Goal: Information Seeking & Learning: Learn about a topic

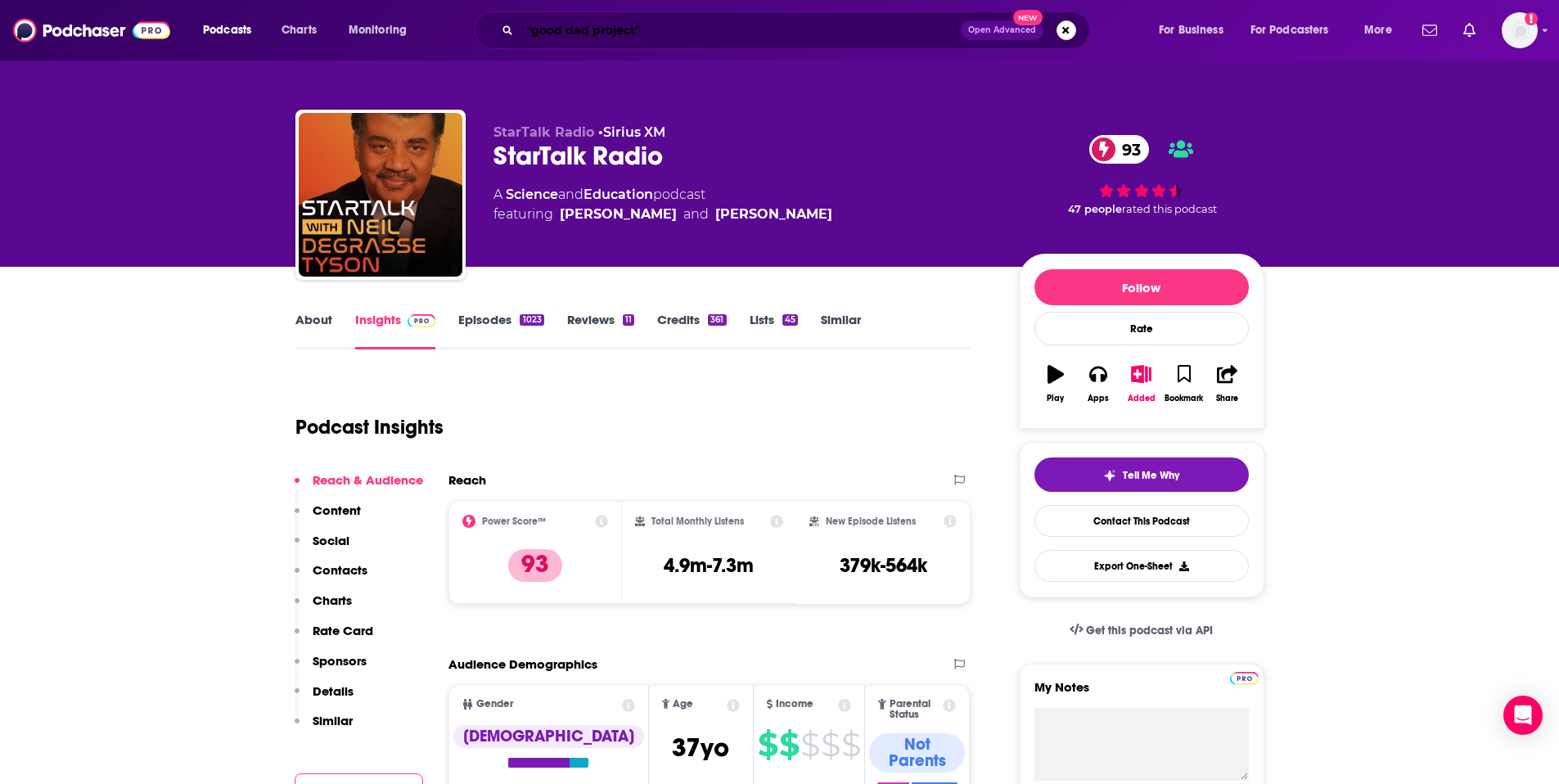
click at [647, 28] on input ""good dad project"" at bounding box center [740, 30] width 441 height 26
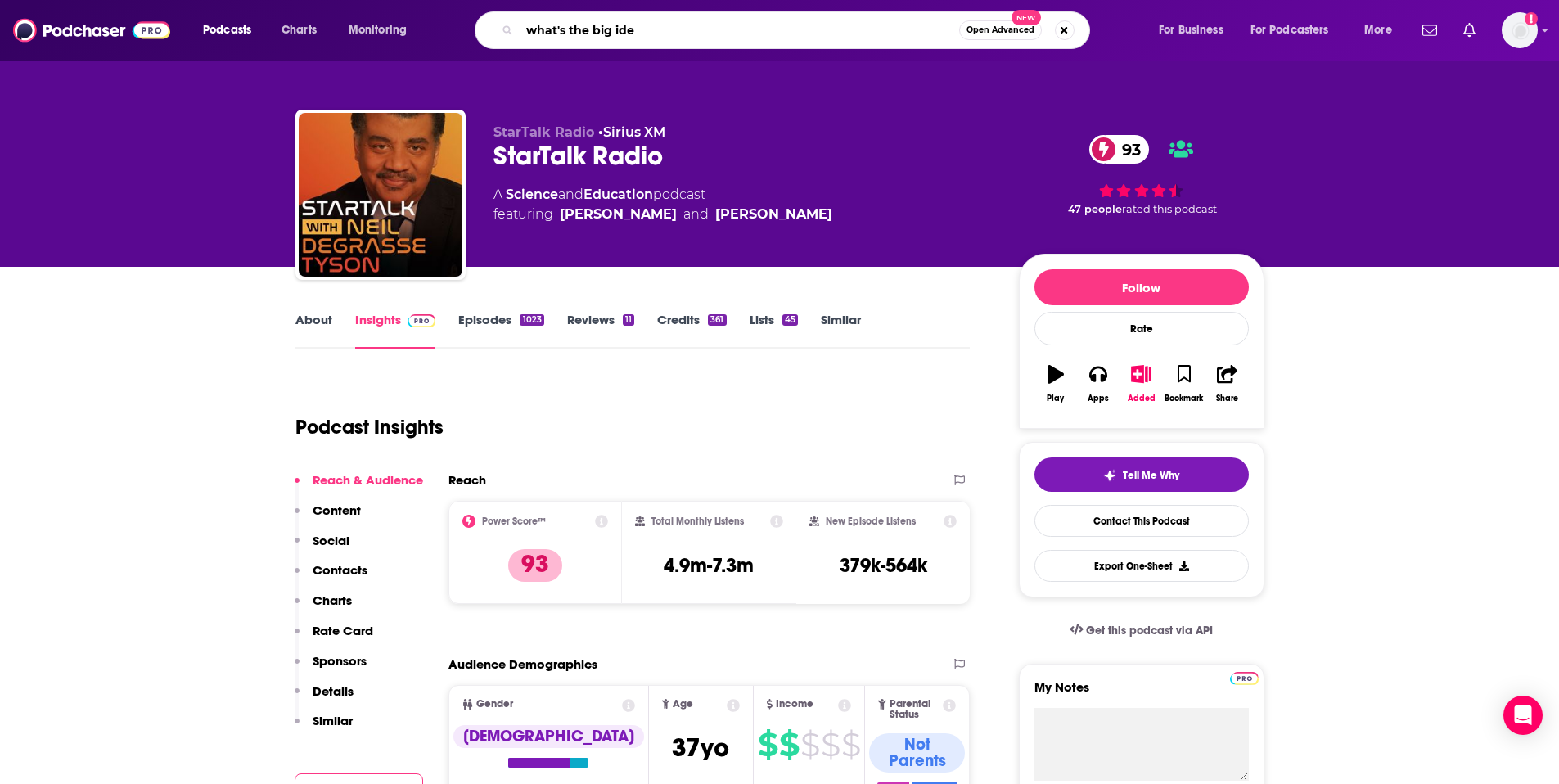
type input "what's the big idea"
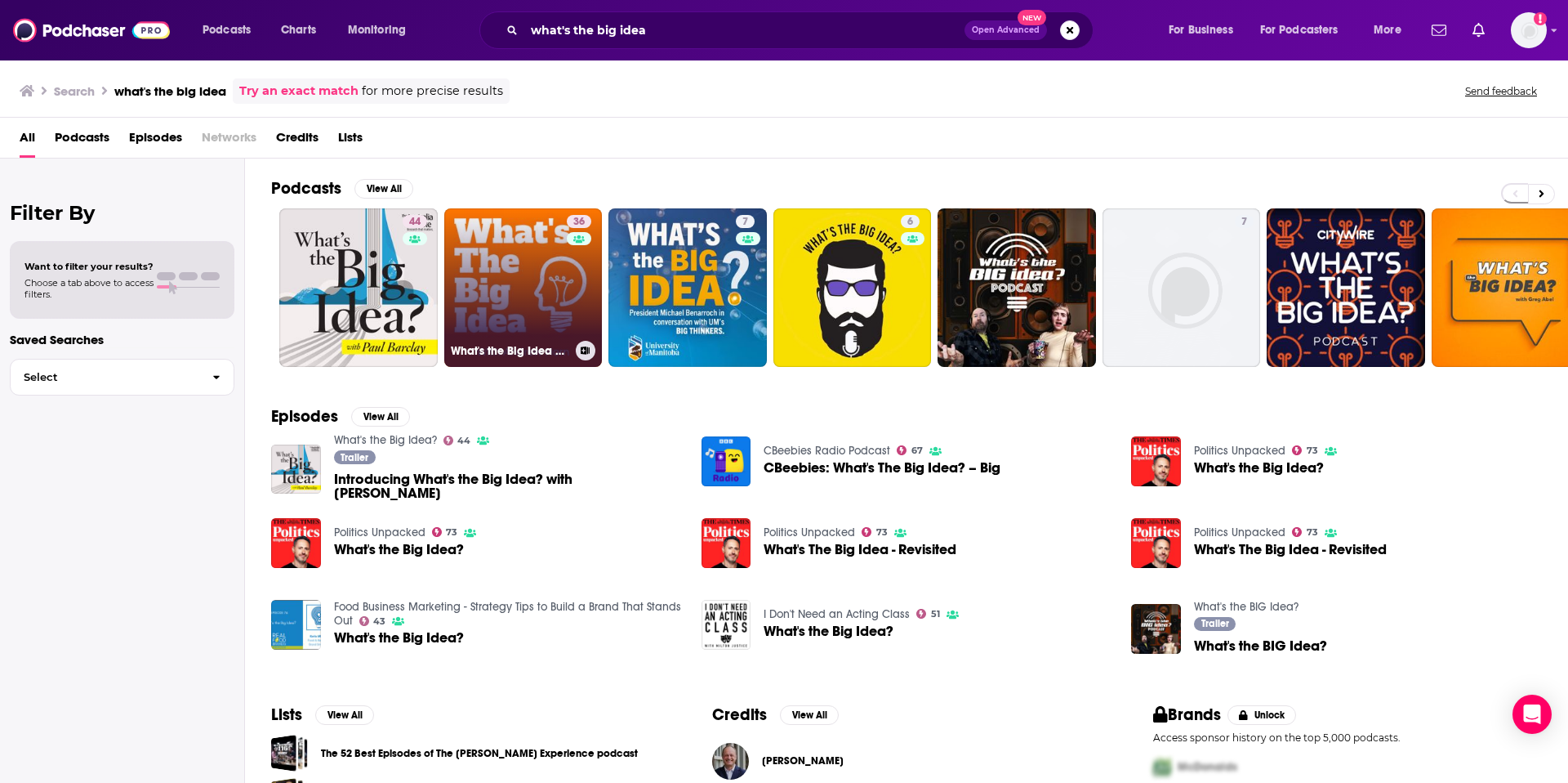
click at [538, 275] on link "36 What's the Big Idea with [PERSON_NAME]" at bounding box center [524, 287] width 158 height 158
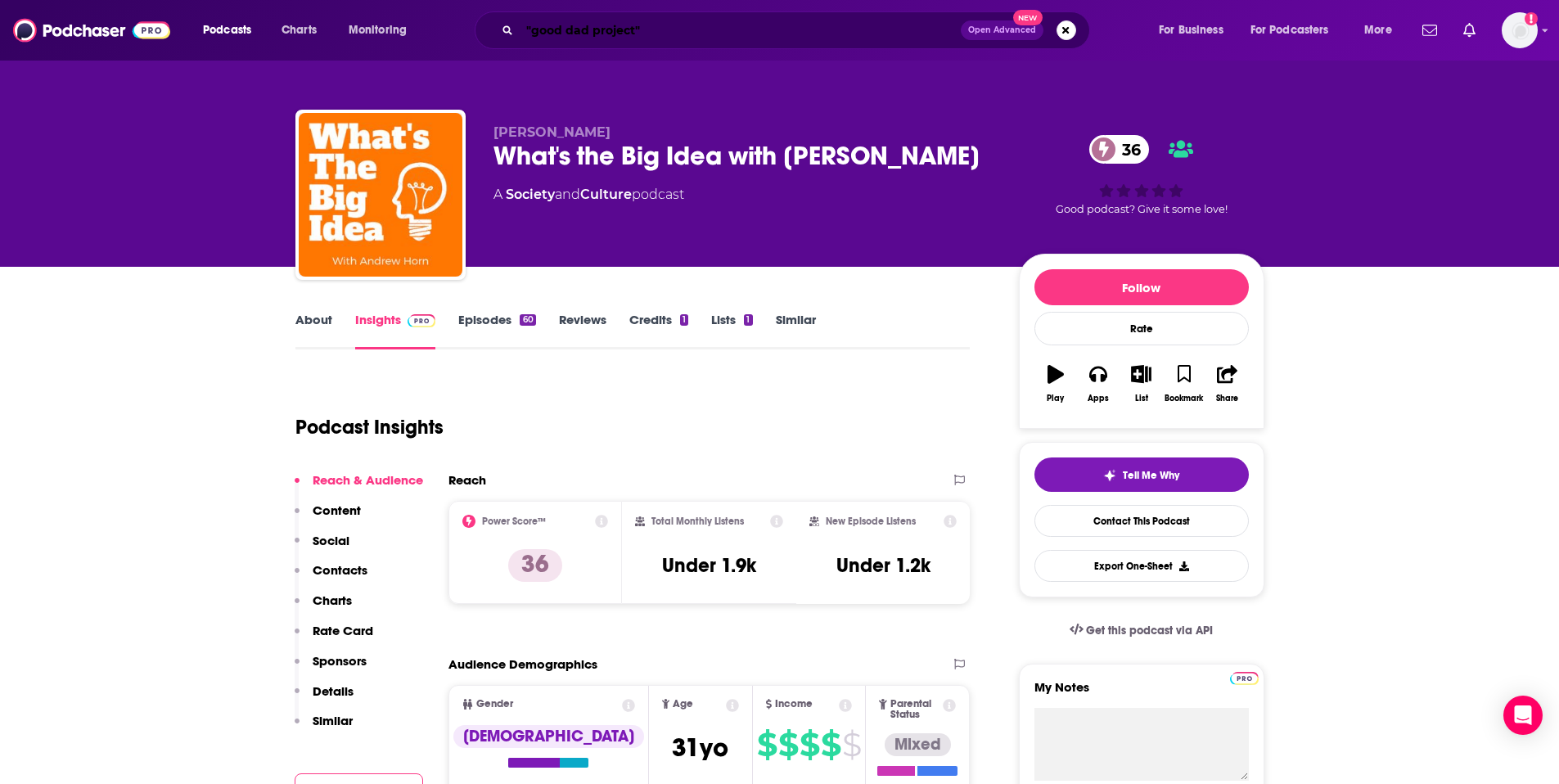
click at [533, 31] on input ""good dad project"" at bounding box center [740, 30] width 441 height 26
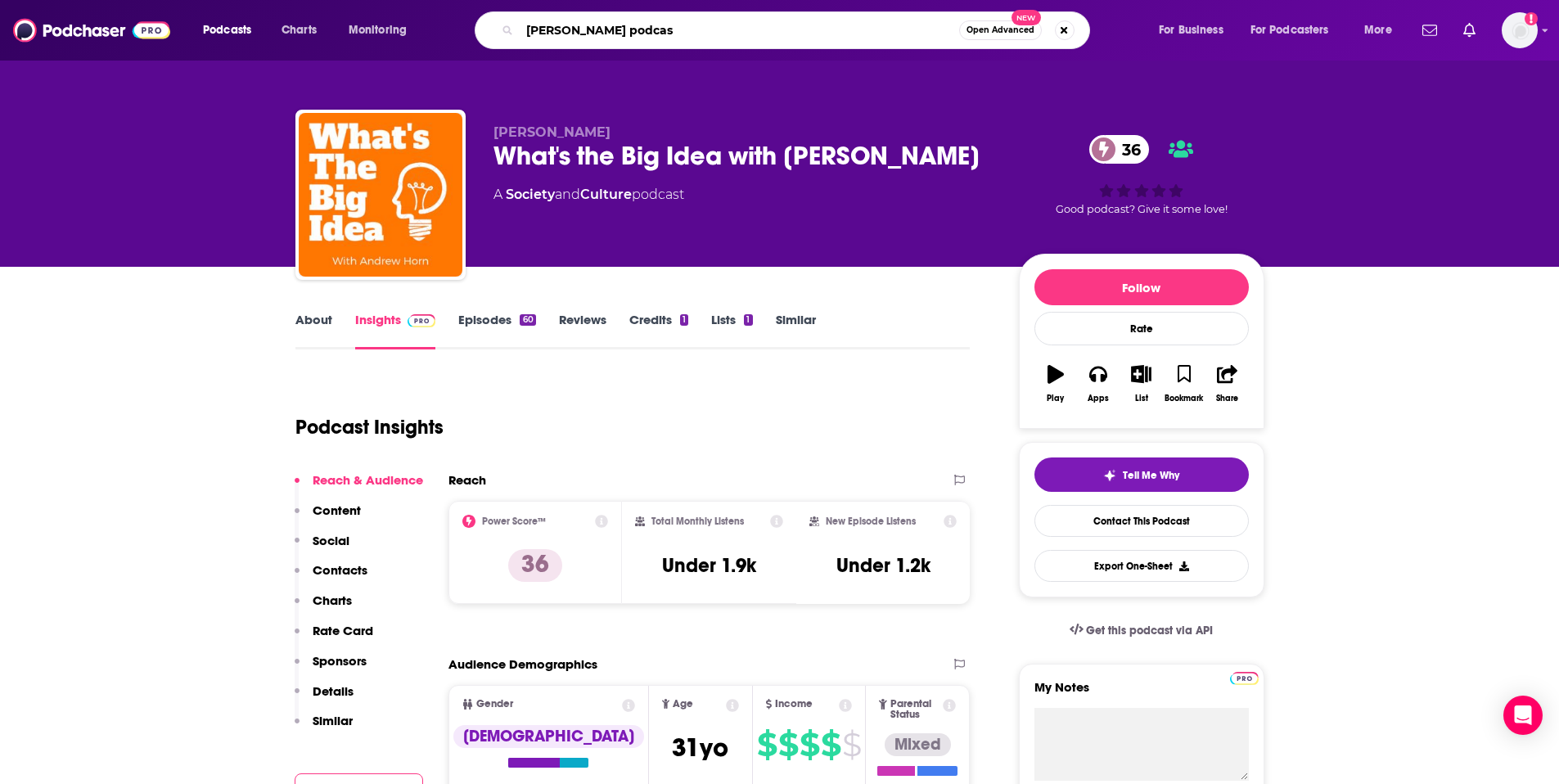
type input "[PERSON_NAME] podcast"
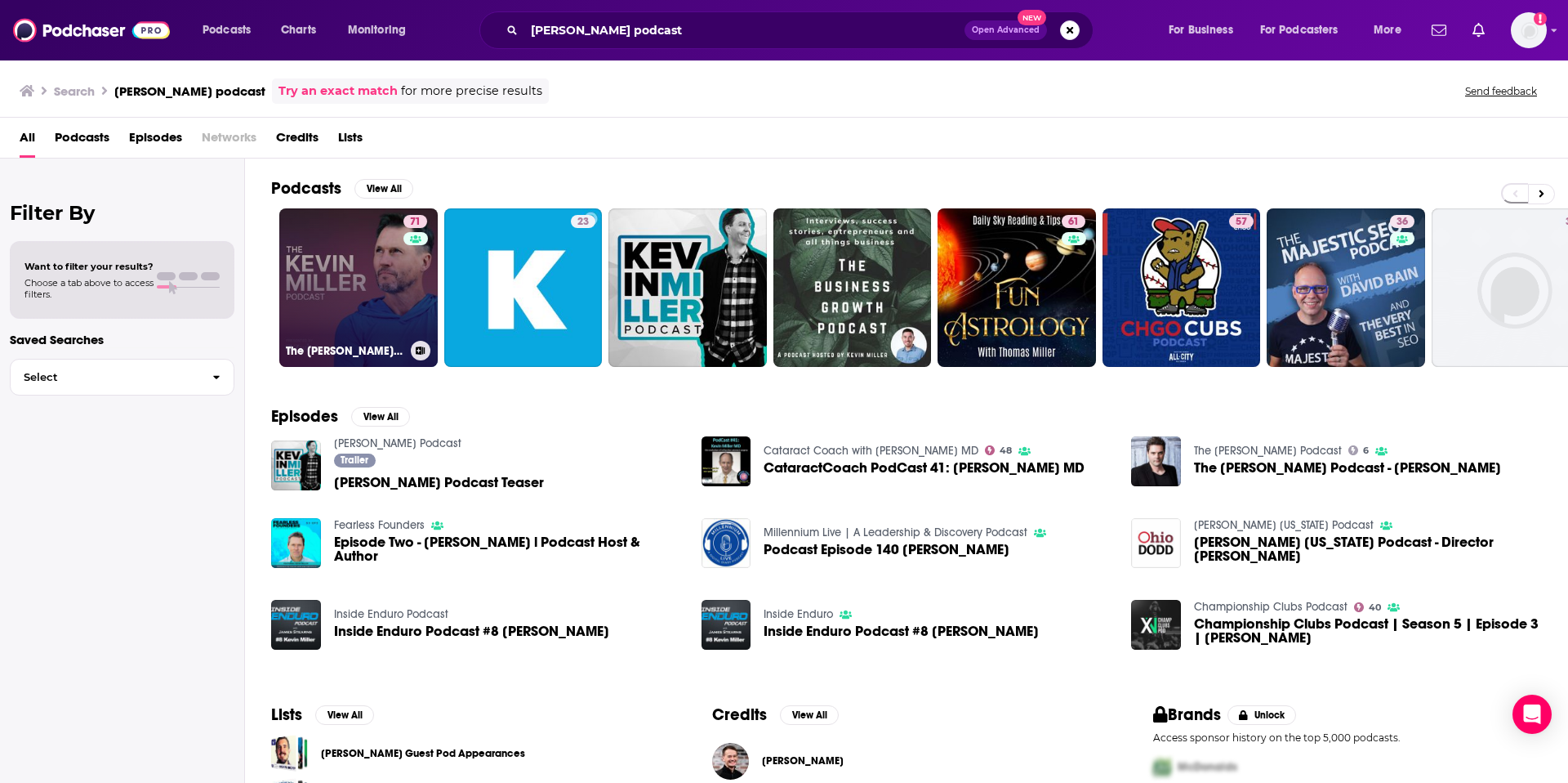
click at [336, 271] on link "71 The [PERSON_NAME] Podcast" at bounding box center [359, 287] width 158 height 158
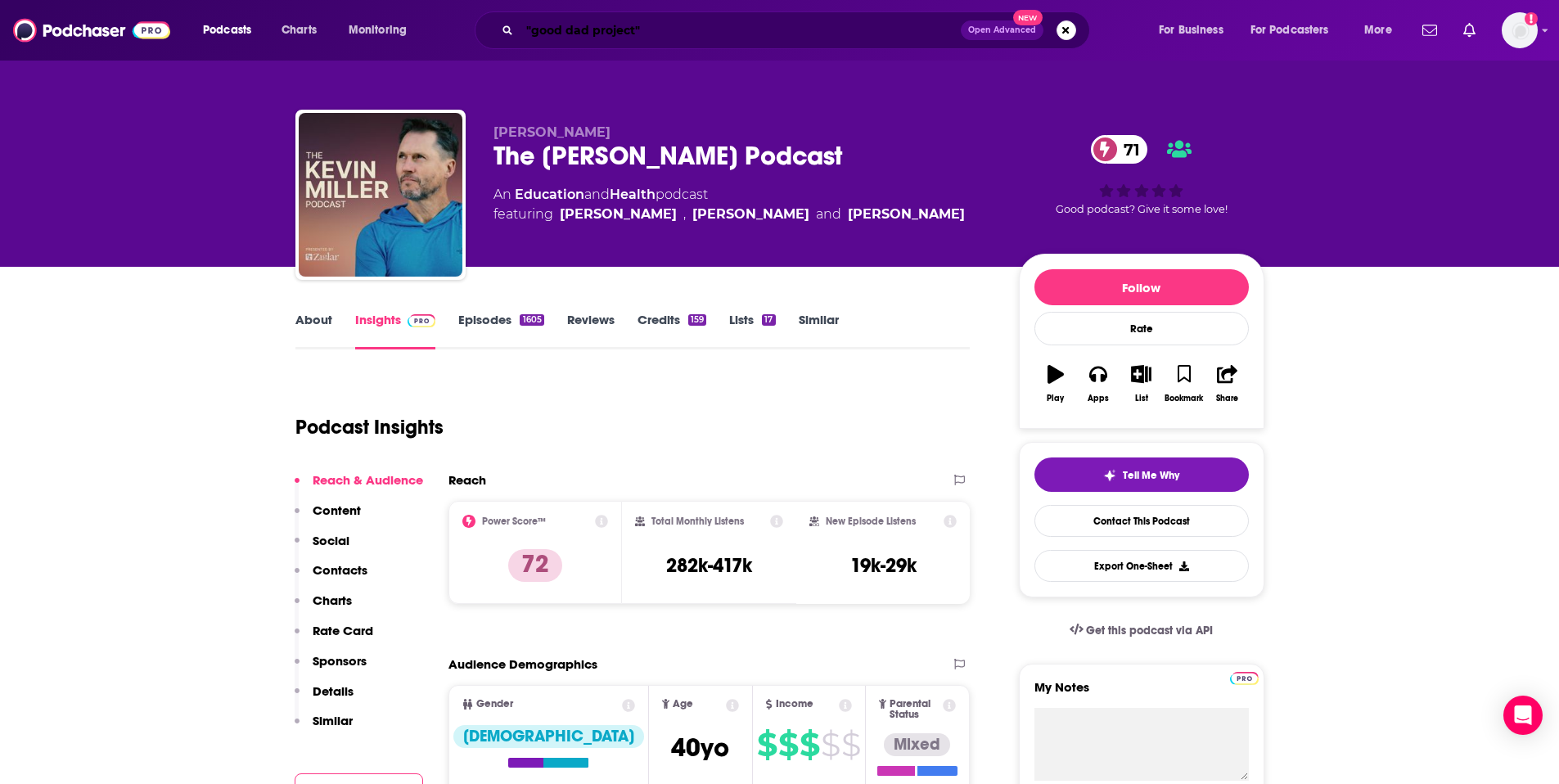
click at [622, 42] on input ""good dad project"" at bounding box center [740, 30] width 441 height 26
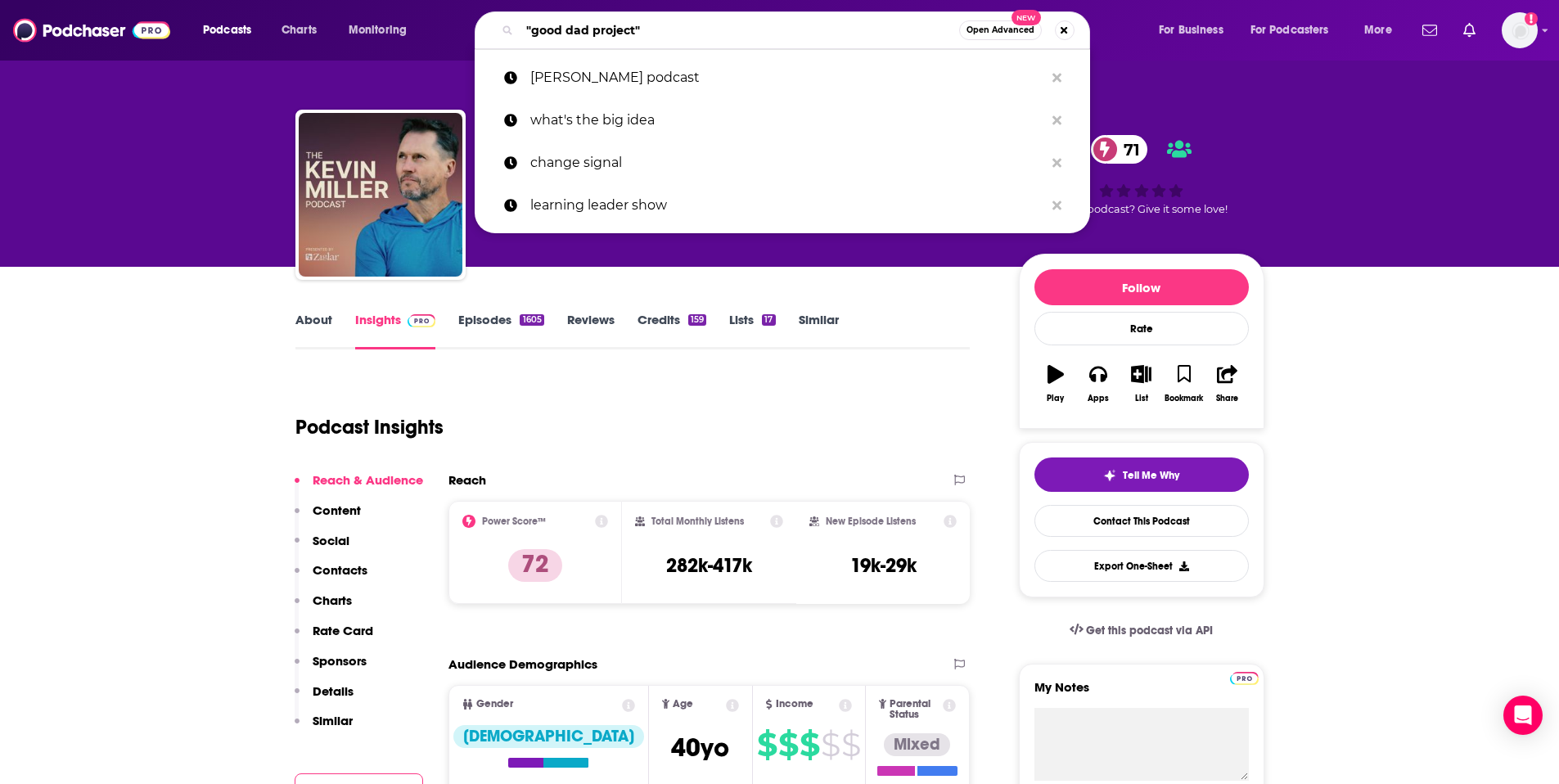
click at [622, 42] on input ""good dad project"" at bounding box center [740, 30] width 440 height 26
click at [622, 42] on input ""good dad project"" at bounding box center [740, 30] width 440 height 26
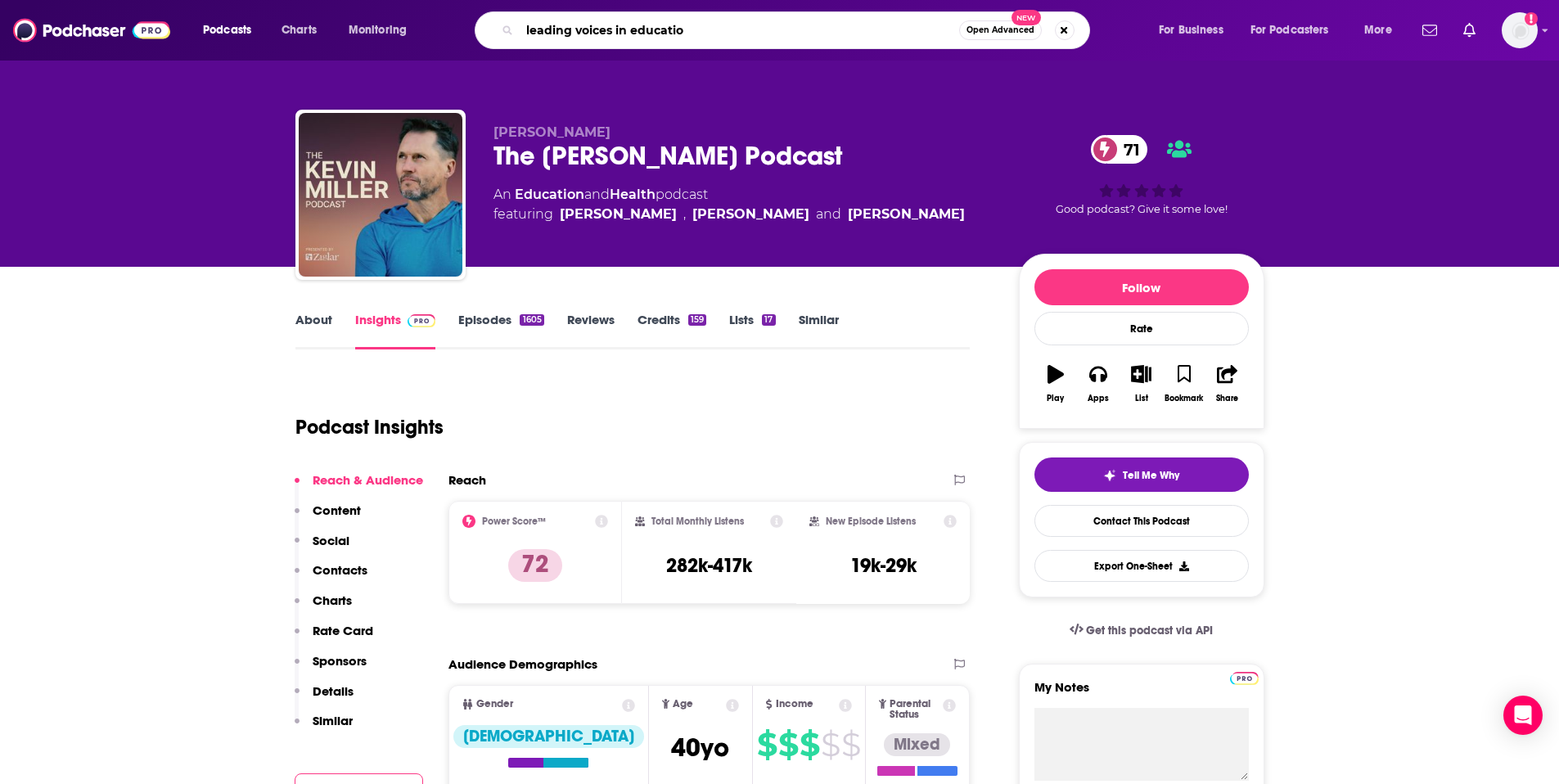
type input "leading voices in education"
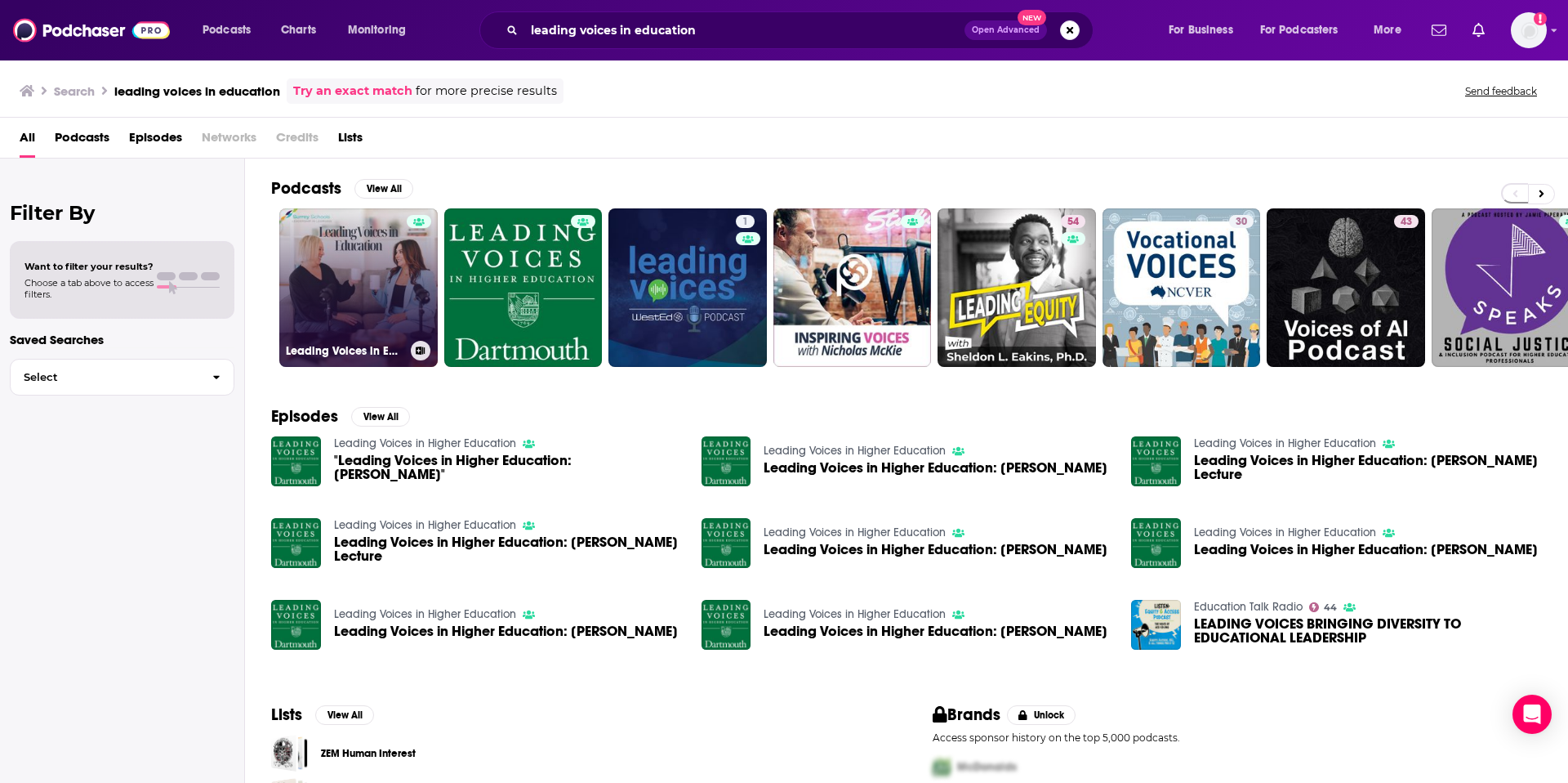
click at [311, 269] on link "Leading Voices in Education" at bounding box center [359, 287] width 158 height 158
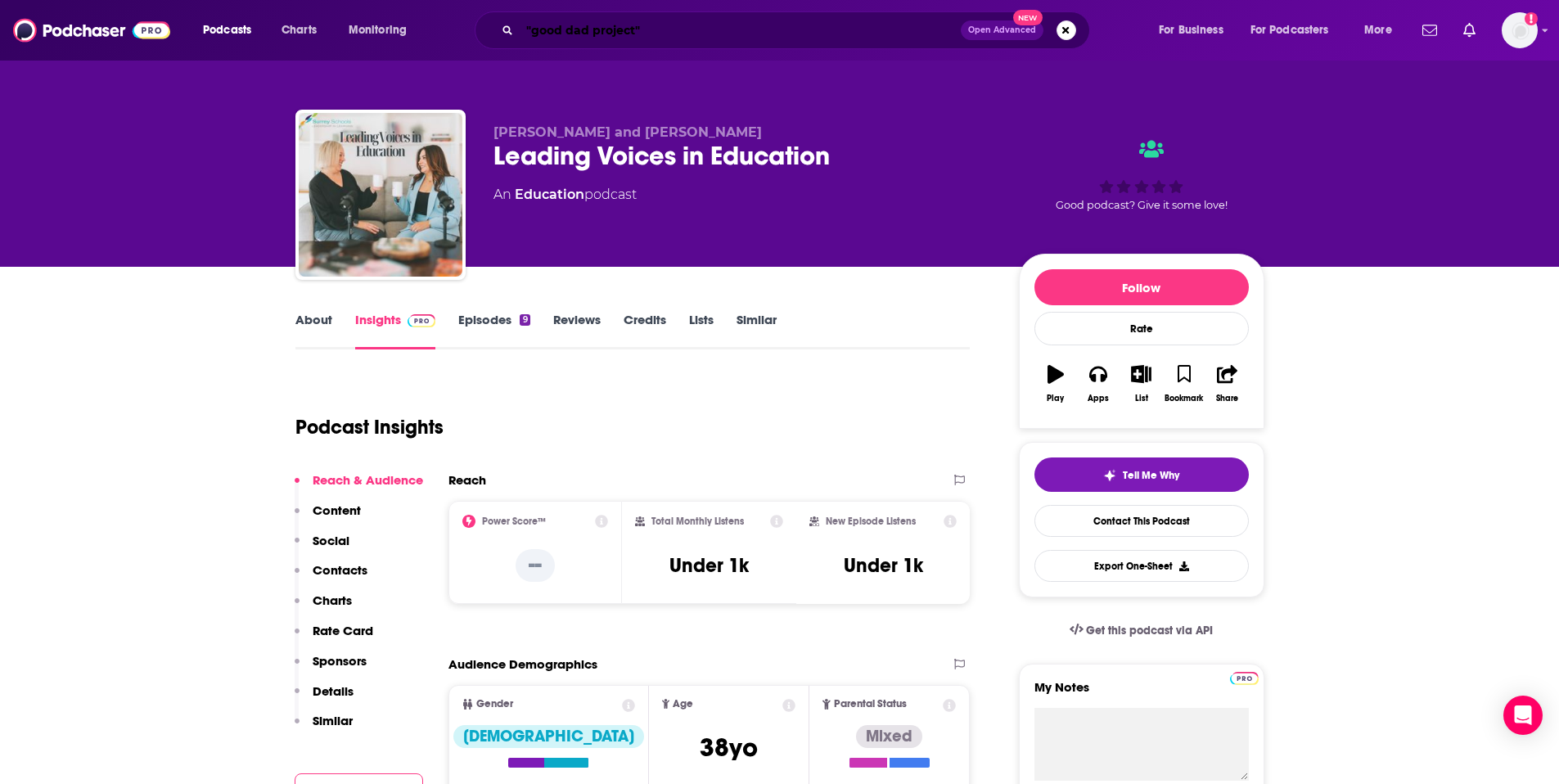
click at [639, 34] on input ""good dad project"" at bounding box center [740, 30] width 441 height 26
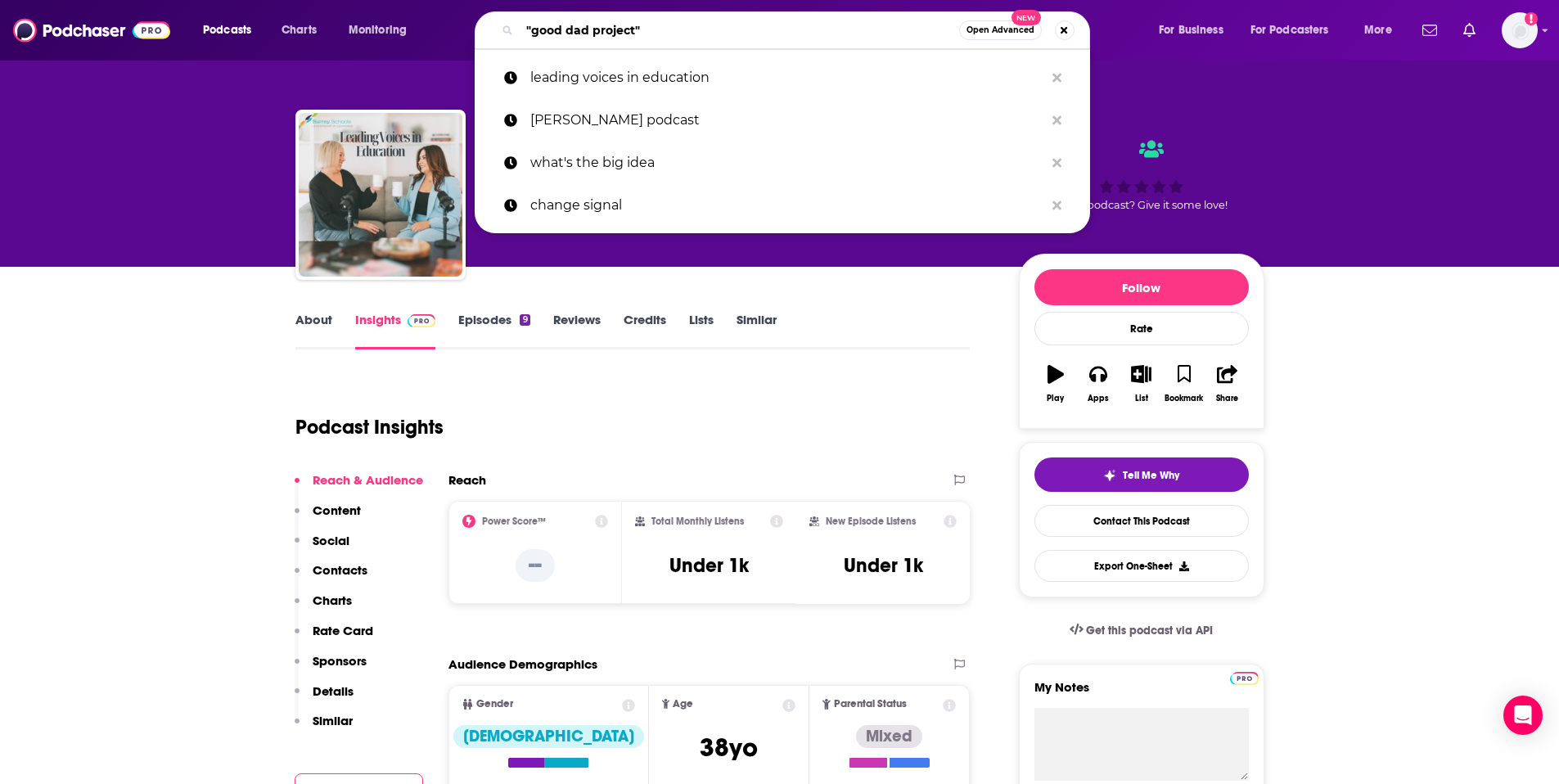
click at [639, 34] on input ""good dad project"" at bounding box center [740, 30] width 440 height 26
paste input "Ei Café with [PERSON_NAME]"
type input "Ei Café with [PERSON_NAME]"
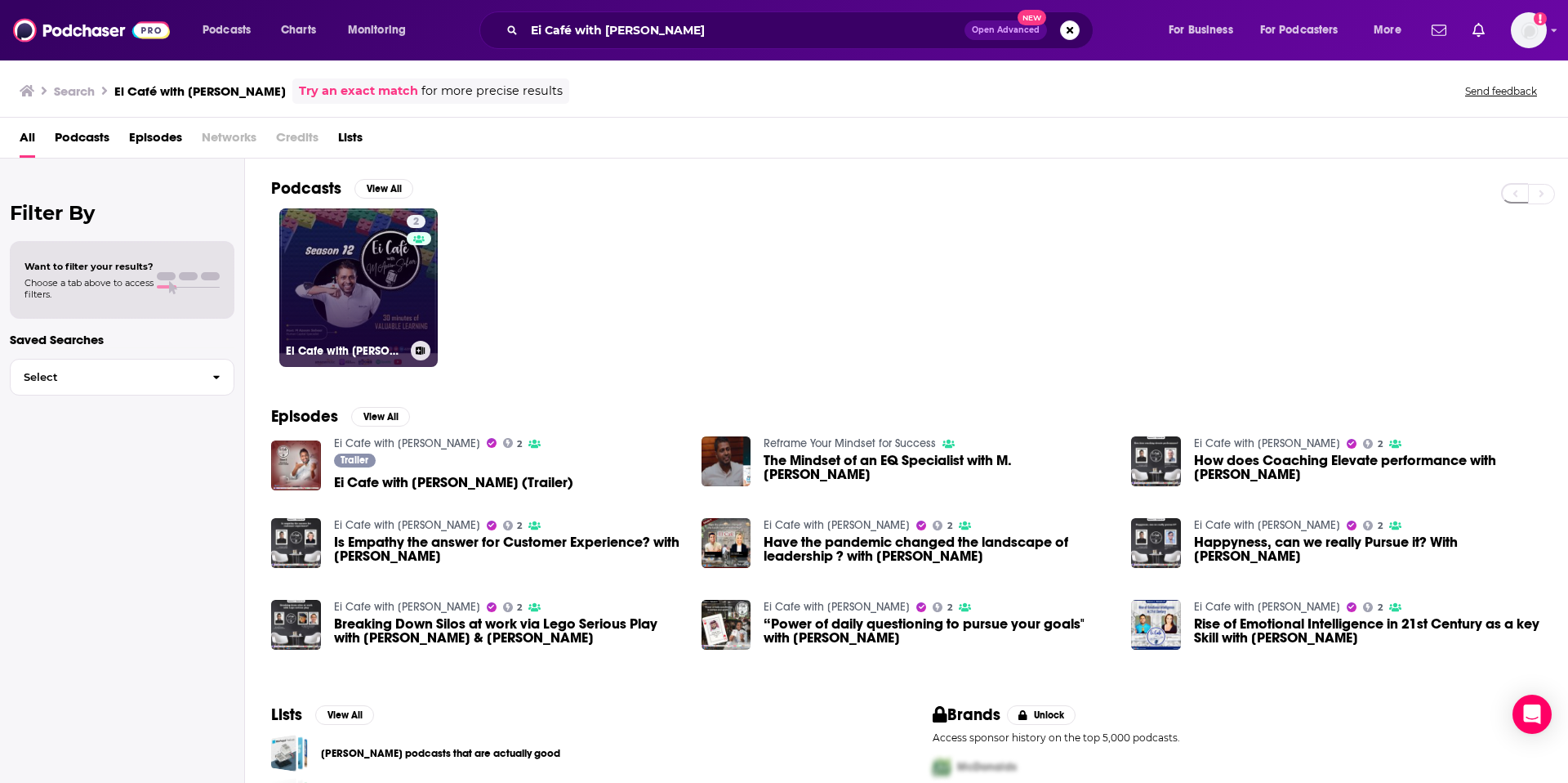
click at [327, 273] on link "2 Ei Cafe with [PERSON_NAME]" at bounding box center [359, 287] width 158 height 158
